Goal: Transaction & Acquisition: Purchase product/service

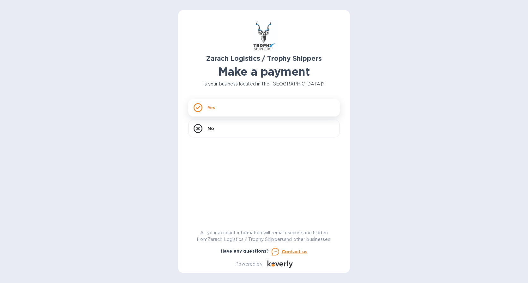
click at [198, 107] on icon at bounding box center [198, 107] width 9 height 9
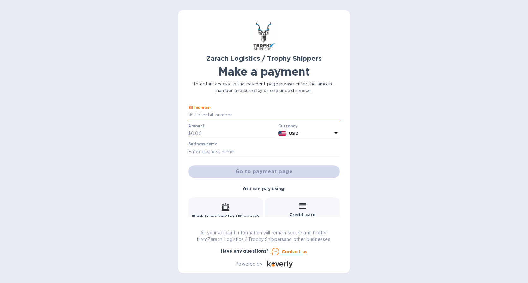
click at [233, 115] on input "text" at bounding box center [266, 114] width 147 height 9
click at [253, 151] on input "text" at bounding box center [264, 151] width 152 height 9
click at [224, 114] on input "text" at bounding box center [266, 114] width 147 height 9
click at [209, 113] on input "text" at bounding box center [266, 114] width 147 height 9
type input "B00173536"
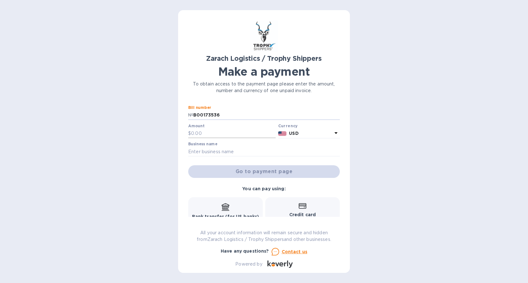
click at [209, 132] on input "text" at bounding box center [233, 133] width 85 height 9
type input "1,109.50"
click at [216, 152] on input "text" at bounding box center [264, 151] width 152 height 9
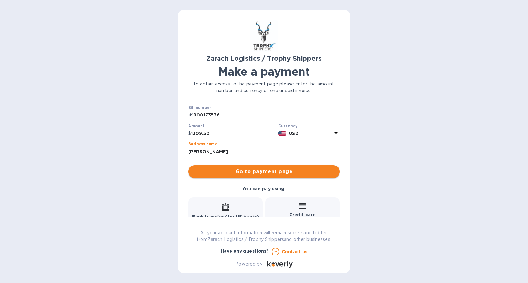
type input "[PERSON_NAME]"
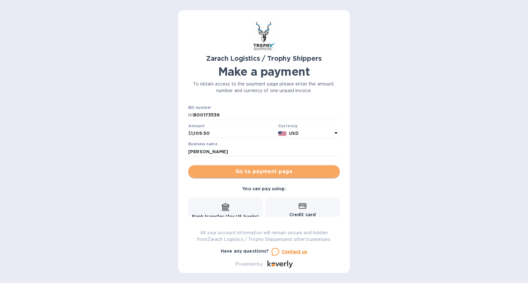
click at [289, 167] on span "Go to payment page" at bounding box center [264, 171] width 142 height 8
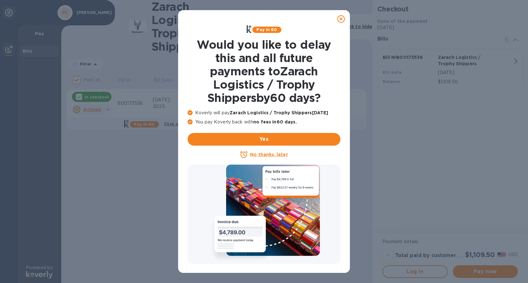
click at [340, 17] on icon at bounding box center [342, 19] width 8 height 8
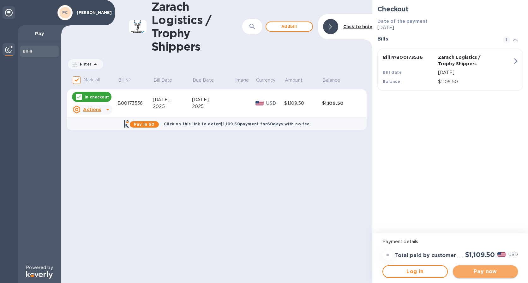
click at [481, 271] on span "Pay now" at bounding box center [485, 271] width 55 height 8
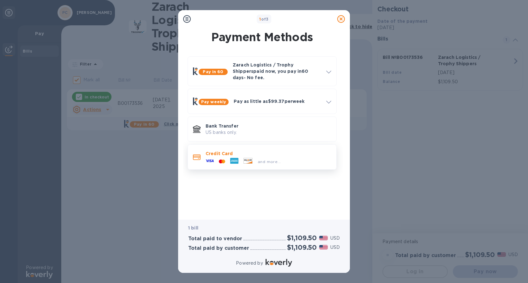
click at [231, 158] on icon at bounding box center [234, 161] width 8 height 6
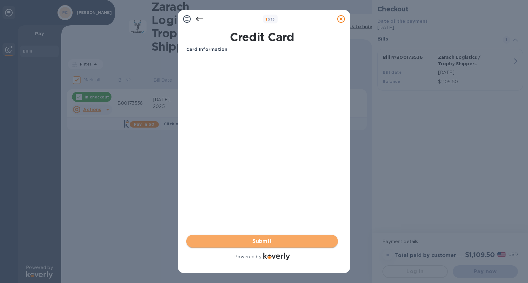
click at [284, 241] on span "Submit" at bounding box center [263, 241] width 142 height 8
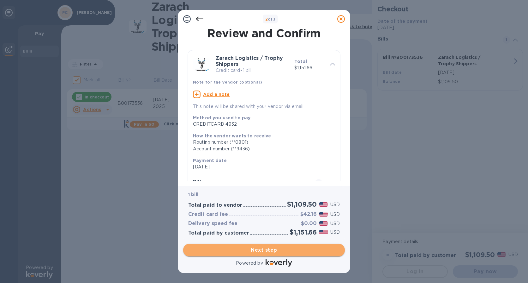
click at [298, 250] on span "Next step" at bounding box center [264, 250] width 152 height 8
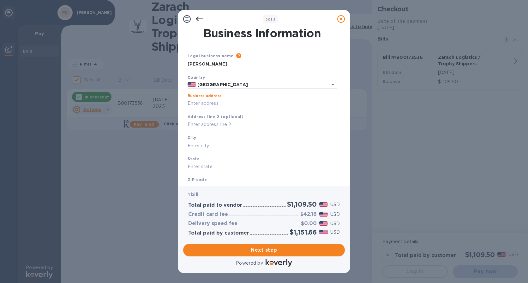
click at [226, 100] on input "Business address" at bounding box center [262, 103] width 149 height 9
type input "[STREET_ADDRESS]"
type input "Fulshear"
type input "[GEOGRAPHIC_DATA]"
type input "77441"
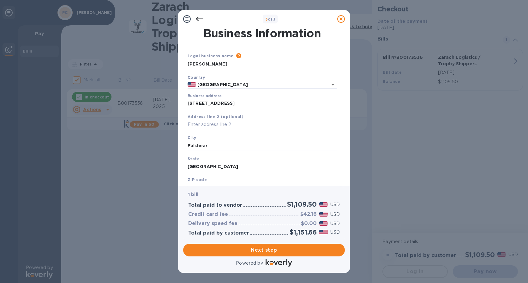
click at [227, 183] on div "Business Information Legal business name Please provide the legal name that app…" at bounding box center [264, 107] width 172 height 158
click at [228, 179] on div "ZIP code 77441" at bounding box center [262, 183] width 154 height 21
click at [265, 183] on div "Business Information Legal business name Please provide the legal name that app…" at bounding box center [264, 107] width 172 height 158
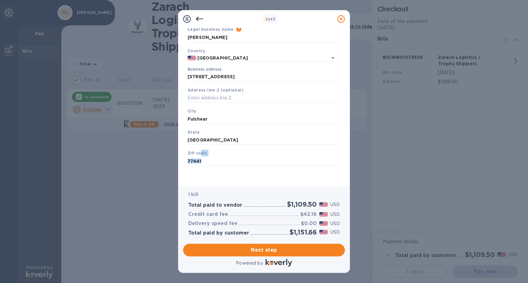
click at [198, 183] on div "Business Information Legal business name Please provide the legal name that app…" at bounding box center [264, 107] width 172 height 158
click at [344, 198] on div "1 bill Total paid to vendor $1,109.50 USD Credit card fee $42.16 USD Delivery s…" at bounding box center [264, 213] width 162 height 55
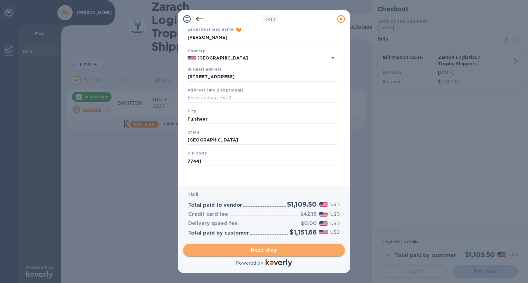
click at [265, 248] on span "Next step" at bounding box center [264, 250] width 152 height 8
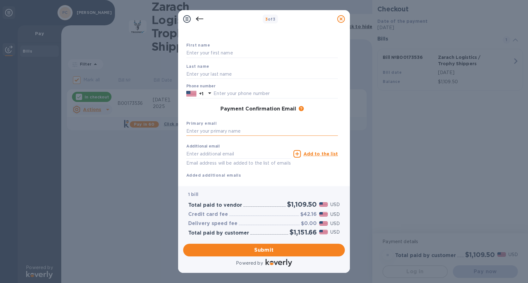
click at [241, 131] on input "text" at bounding box center [262, 130] width 152 height 9
type input "[EMAIL_ADDRESS][DOMAIN_NAME]"
click at [232, 57] on input "text" at bounding box center [262, 52] width 152 height 9
type input "[PERSON_NAME]"
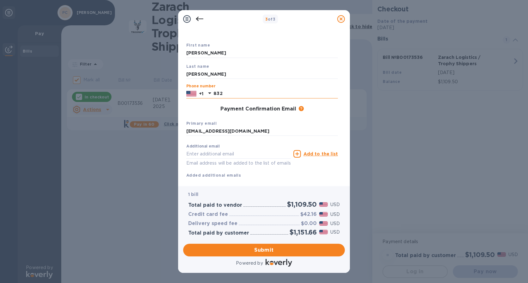
type input "8324181234"
type input "[EMAIL_ADDRESS][DOMAIN_NAME]"
click at [298, 20] on div "3 of 3" at bounding box center [270, 19] width 129 height 9
click at [310, 248] on span "Submit" at bounding box center [264, 250] width 152 height 8
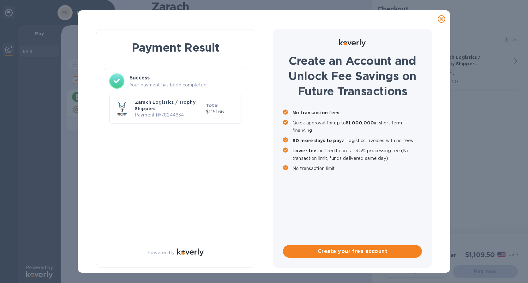
checkbox input "false"
drag, startPoint x: 378, startPoint y: 22, endPoint x: 397, endPoint y: 24, distance: 19.1
click at [397, 25] on div at bounding box center [264, 19] width 368 height 13
drag, startPoint x: 362, startPoint y: 20, endPoint x: 907, endPoint y: 21, distance: 545.4
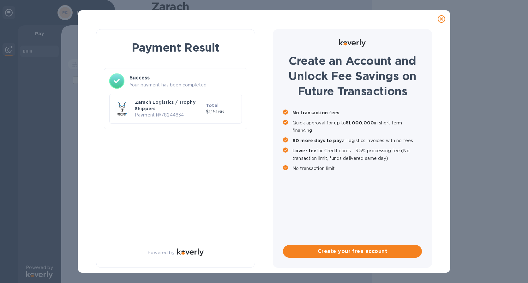
click at [528, 21] on html "Payment Result Success Your payment has been completed. Zarach Logistics / Trop…" at bounding box center [264, 141] width 528 height 283
